Goal: Obtain resource: Download file/media

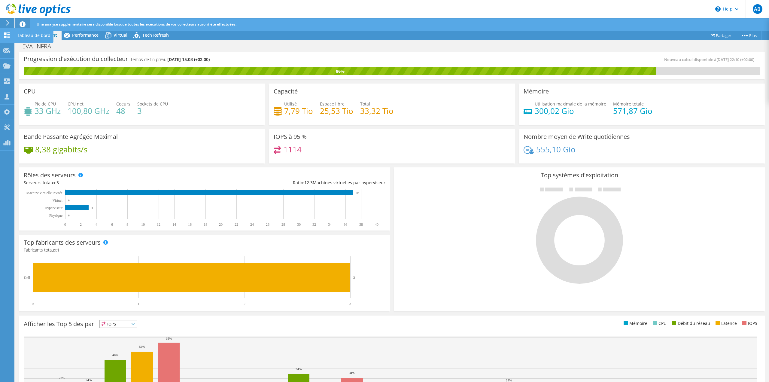
click at [20, 31] on div "Tableau de bord" at bounding box center [33, 35] width 39 height 15
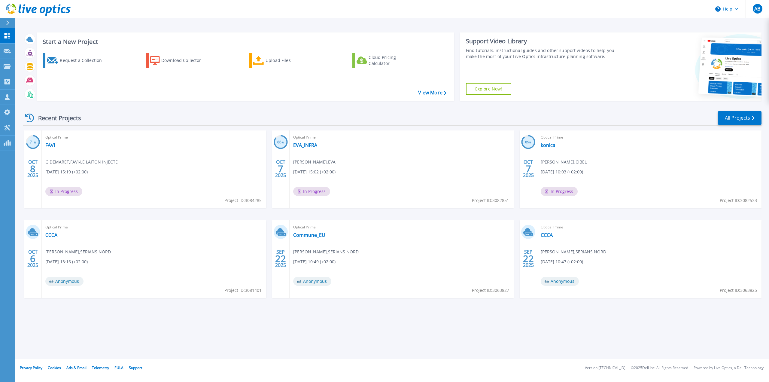
click at [752, 105] on div "Start a New Project Request a Collection Download Collector Upload Files Cloud …" at bounding box center [392, 67] width 739 height 78
click at [746, 115] on link "All Projects" at bounding box center [740, 118] width 44 height 14
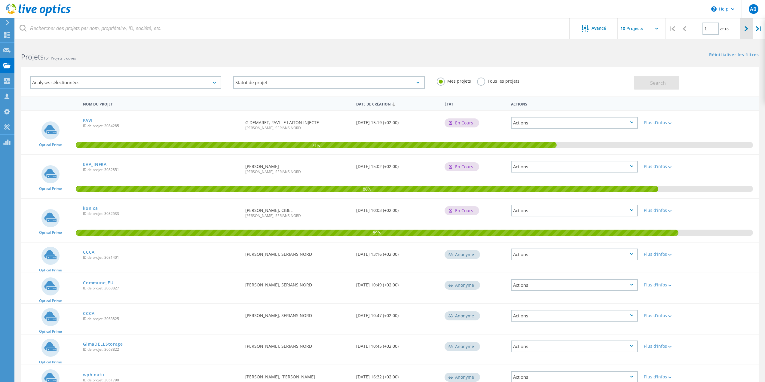
click at [745, 28] on icon at bounding box center [746, 28] width 4 height 5
type input "2"
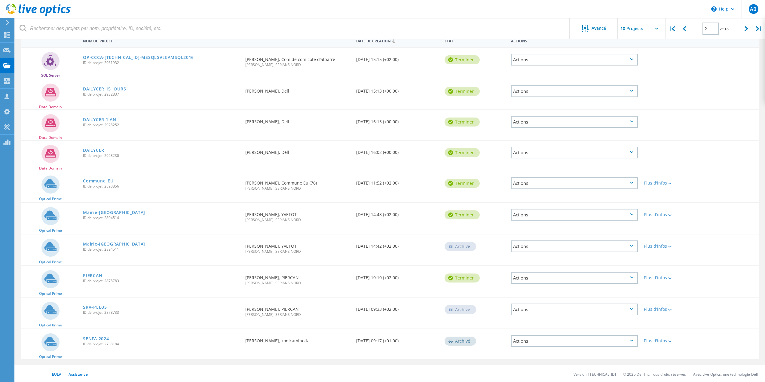
scroll to position [64, 0]
click at [84, 270] on div "PIERCAN ID de projet: 2878783" at bounding box center [161, 276] width 162 height 23
click at [91, 278] on span "ID de projet: 2878783" at bounding box center [161, 280] width 156 height 4
click at [93, 276] on link "PIERCAN" at bounding box center [92, 274] width 19 height 4
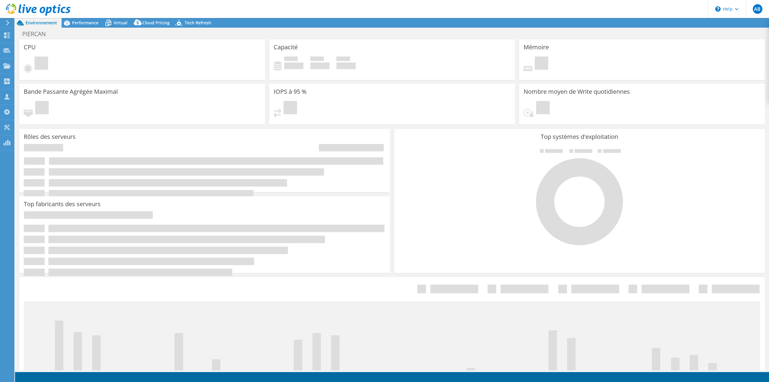
select select "EUFrankfurt"
select select "EUR"
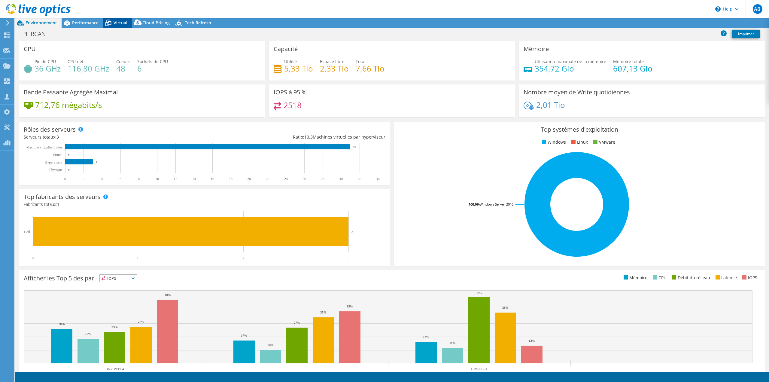
click at [113, 21] on icon at bounding box center [108, 23] width 11 height 11
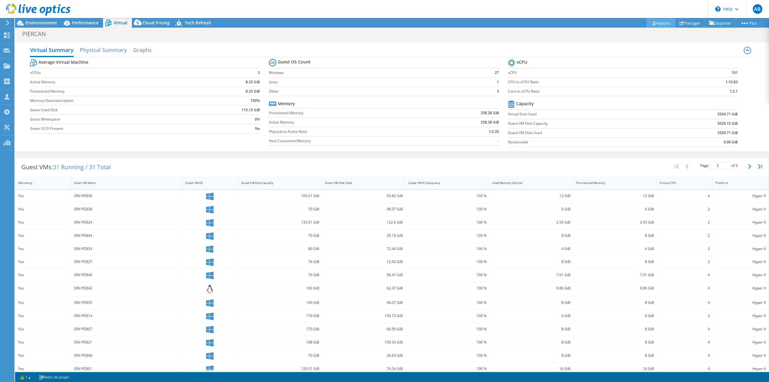
click at [651, 25] on icon at bounding box center [653, 23] width 5 height 5
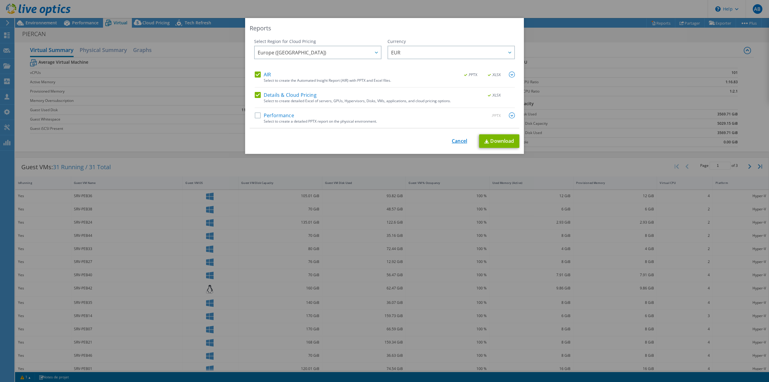
click at [452, 141] on link "Cancel" at bounding box center [459, 141] width 15 height 6
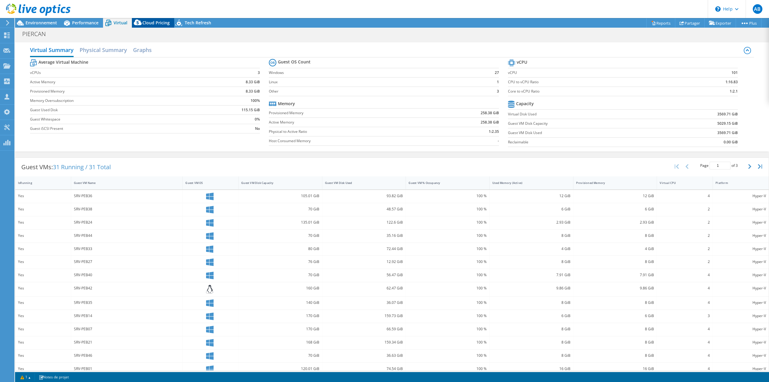
click at [145, 20] on span "Cloud Pricing" at bounding box center [155, 23] width 27 height 6
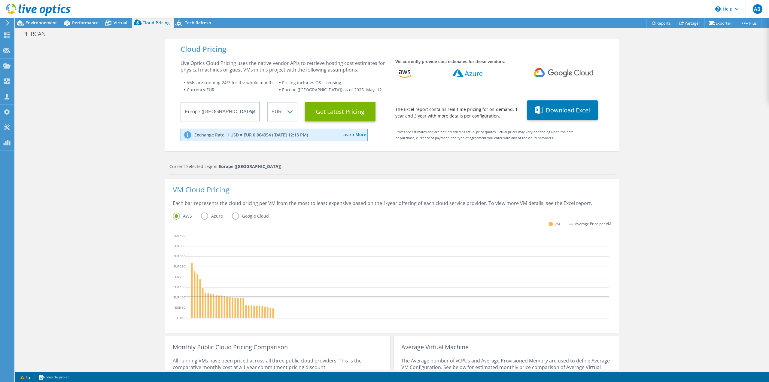
click at [604, 117] on div "Cloud Pricing Live Optics Cloud Pricing uses the native vendor APIs to retrieve…" at bounding box center [392, 95] width 454 height 112
click at [552, 107] on button "Download Excel" at bounding box center [562, 110] width 71 height 20
click at [19, 33] on div "Tableau de bord" at bounding box center [33, 35] width 39 height 15
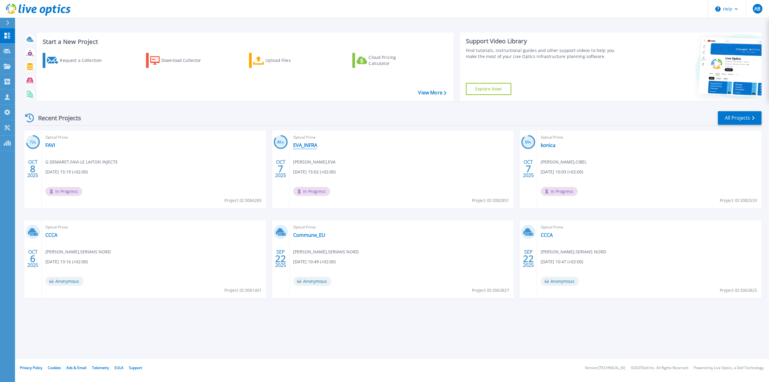
click at [308, 146] on link "EVA_INFRA" at bounding box center [305, 145] width 24 height 6
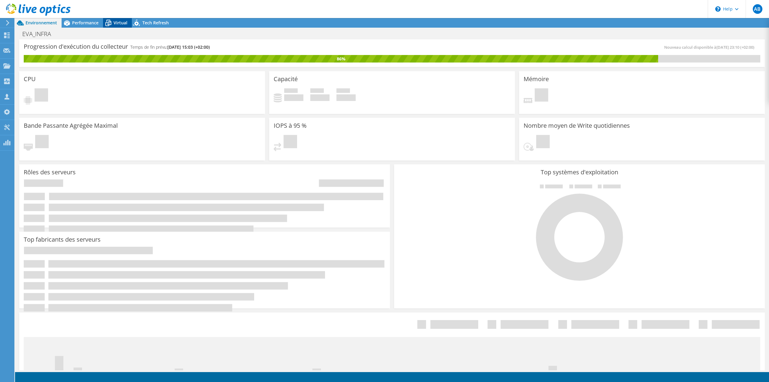
click at [115, 26] on div "Virtual" at bounding box center [117, 23] width 29 height 10
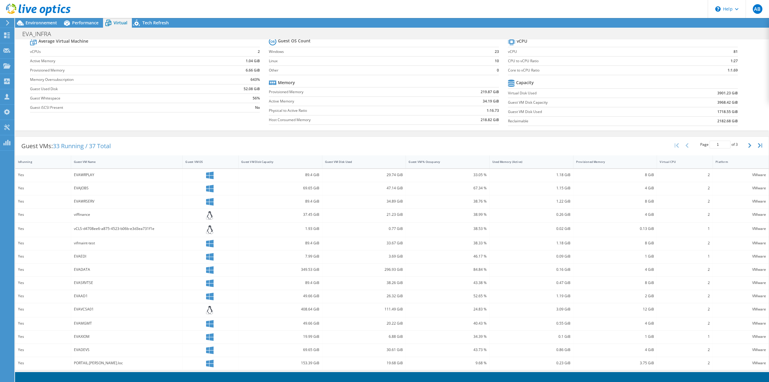
scroll to position [58, 0]
click at [745, 142] on button "button" at bounding box center [750, 142] width 10 height 11
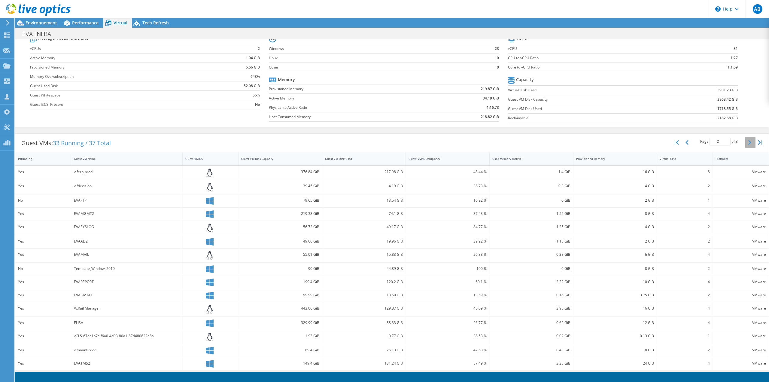
click at [745, 142] on button "button" at bounding box center [750, 142] width 10 height 11
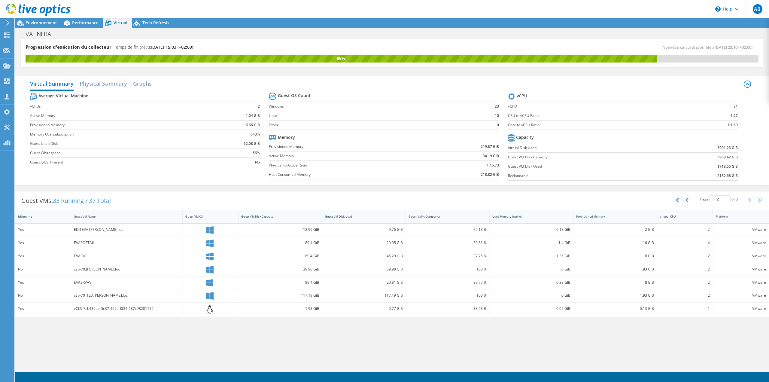
type input "3"
